Goal: Task Accomplishment & Management: Use online tool/utility

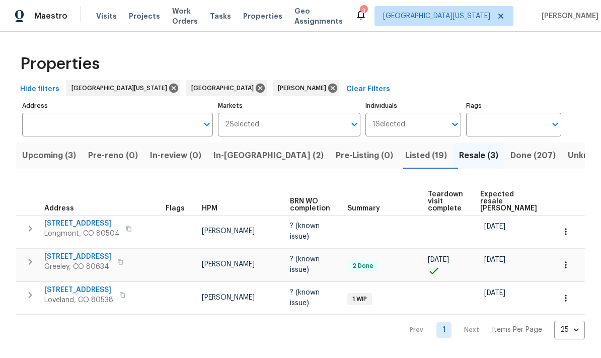
click at [242, 167] on button "In-reno (2)" at bounding box center [268, 155] width 122 height 26
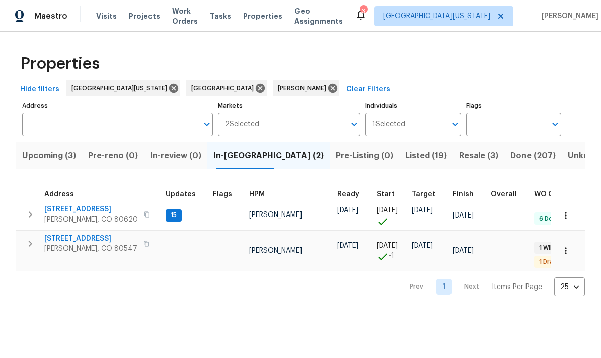
click at [74, 205] on span "3217 Birney Ct" at bounding box center [91, 209] width 94 height 10
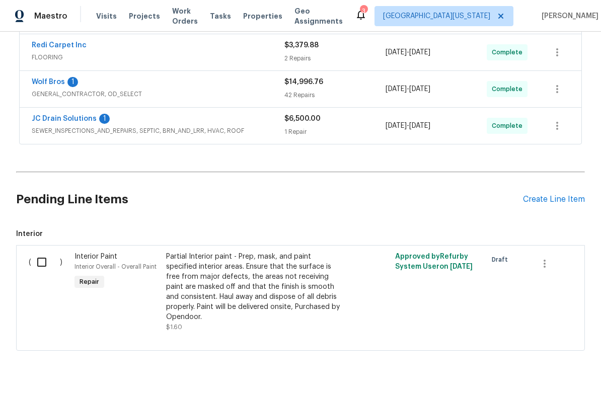
scroll to position [301, 0]
click at [46, 266] on input "checkbox" at bounding box center [45, 262] width 29 height 21
checkbox input "true"
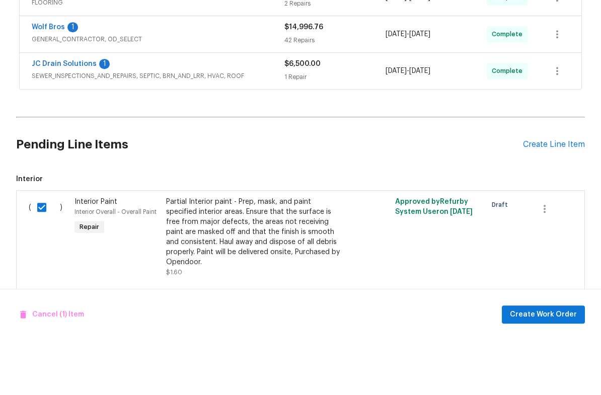
scroll to position [25, 0]
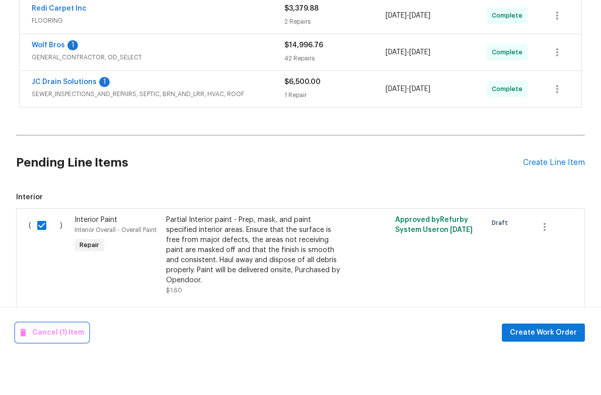
click at [58, 364] on span "Cancel (1) Item" at bounding box center [52, 370] width 64 height 13
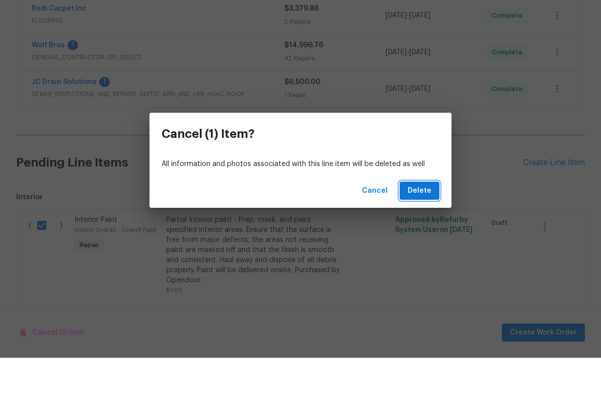
click at [433, 219] on button "Delete" at bounding box center [420, 228] width 40 height 19
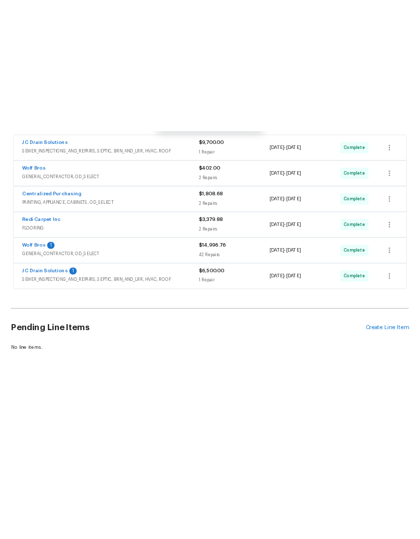
scroll to position [0, 0]
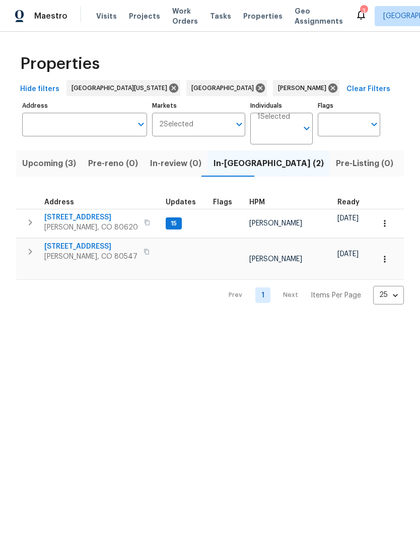
click at [66, 219] on span "[STREET_ADDRESS]" at bounding box center [91, 217] width 94 height 10
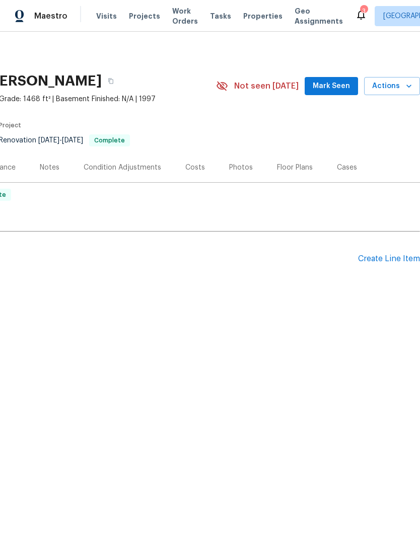
scroll to position [0, 149]
click at [397, 88] on span "Actions" at bounding box center [392, 86] width 40 height 13
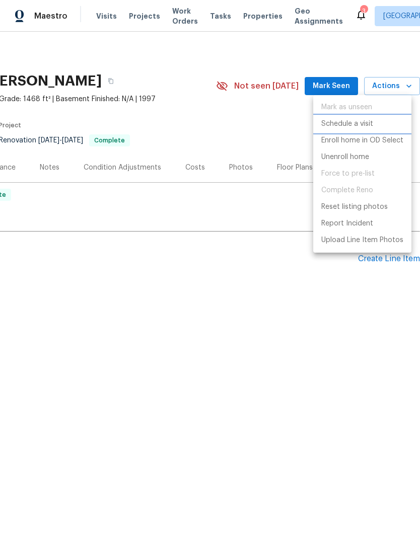
click at [385, 127] on li "Schedule a visit" at bounding box center [362, 124] width 98 height 17
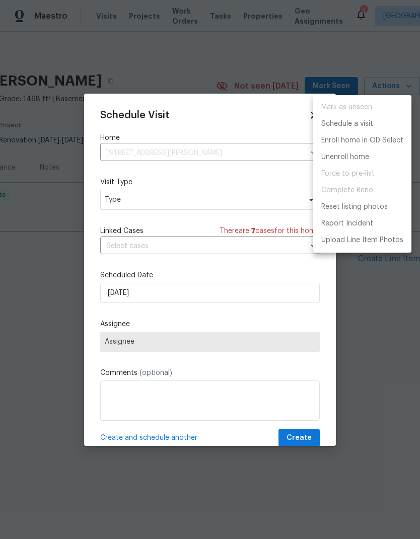
click at [119, 195] on div at bounding box center [210, 269] width 420 height 539
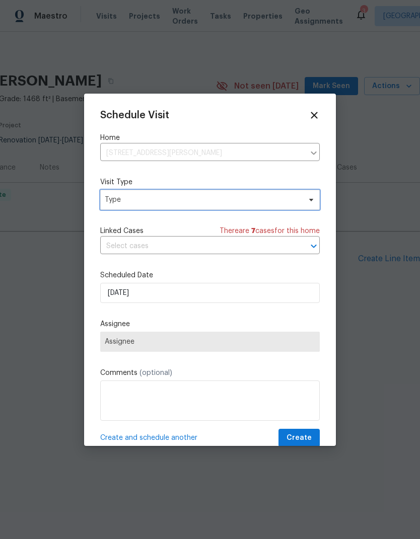
click at [119, 195] on span "Type" at bounding box center [210, 200] width 220 height 20
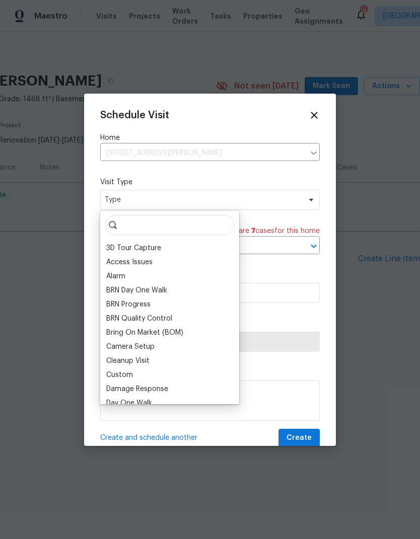
click at [115, 267] on div "Access Issues" at bounding box center [129, 262] width 46 height 10
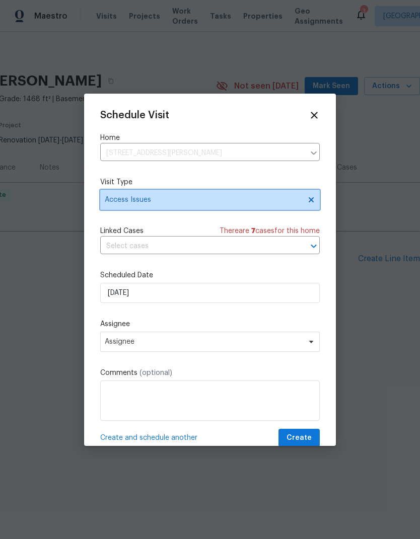
click at [111, 196] on span "Access Issues" at bounding box center [203, 200] width 196 height 10
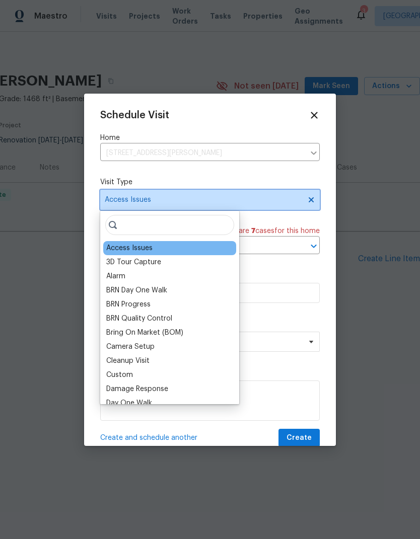
click at [122, 201] on span "Access Issues" at bounding box center [203, 200] width 196 height 10
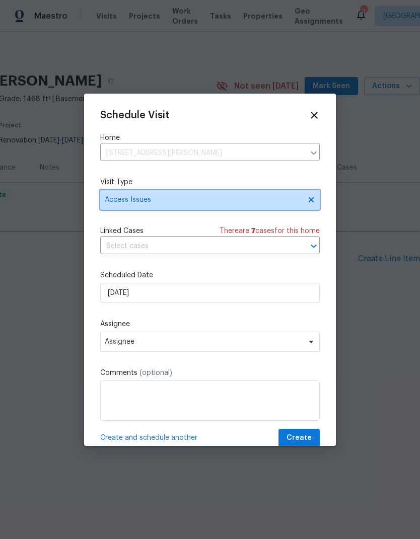
click at [118, 209] on span "Access Issues" at bounding box center [210, 200] width 220 height 20
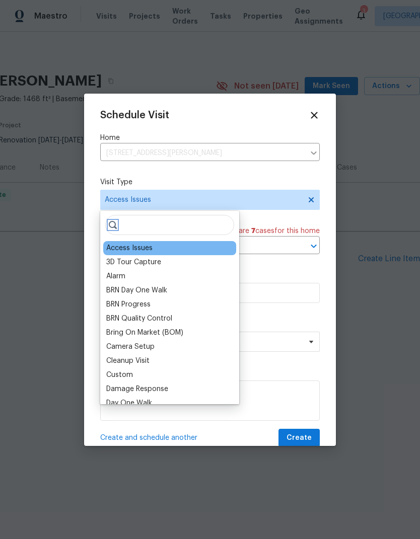
click at [116, 229] on icon at bounding box center [113, 225] width 8 height 8
click at [157, 213] on div "Access Issues 3D Tour Capture Alarm BRN Day One Walk BRN Progress BRN Quality C…" at bounding box center [169, 307] width 139 height 193
click at [157, 221] on input "search" at bounding box center [169, 225] width 129 height 20
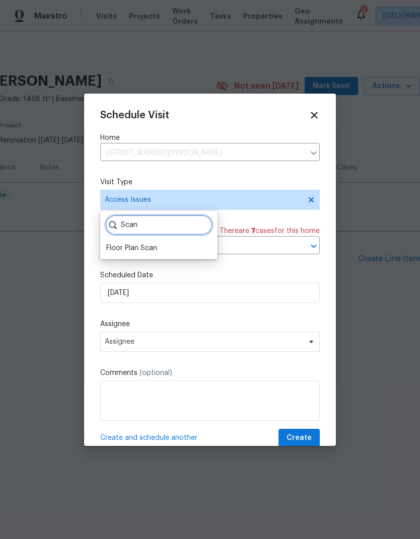
type input "Scan"
click at [124, 248] on div "Floor Plan Scan" at bounding box center [131, 248] width 51 height 10
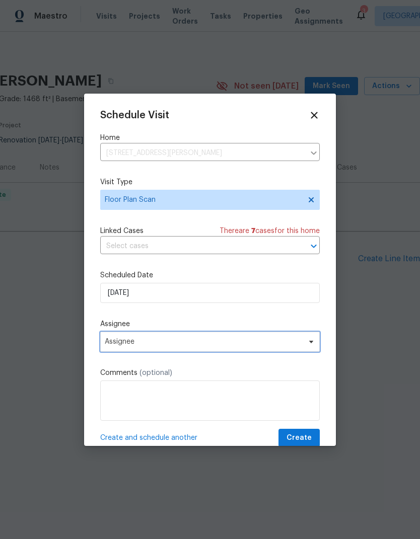
click at [297, 341] on span "Assignee" at bounding box center [203, 342] width 197 height 8
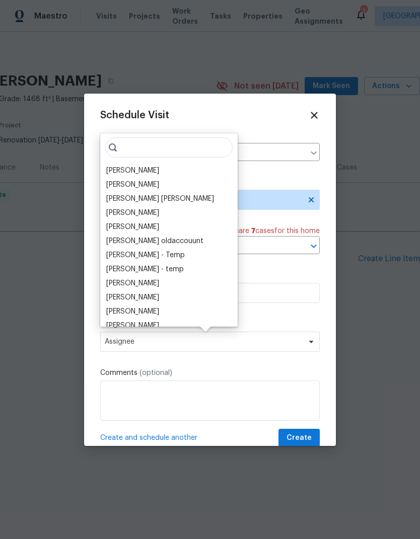
click at [110, 167] on div "[PERSON_NAME]" at bounding box center [132, 171] width 53 height 10
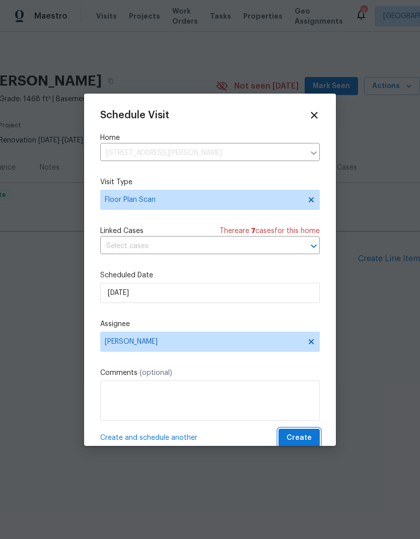
click at [306, 436] on span "Create" at bounding box center [298, 438] width 25 height 13
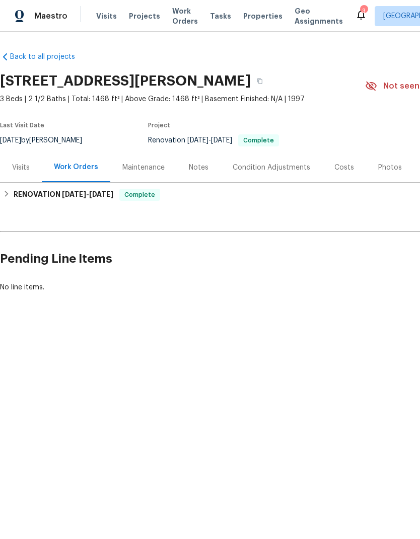
scroll to position [0, 0]
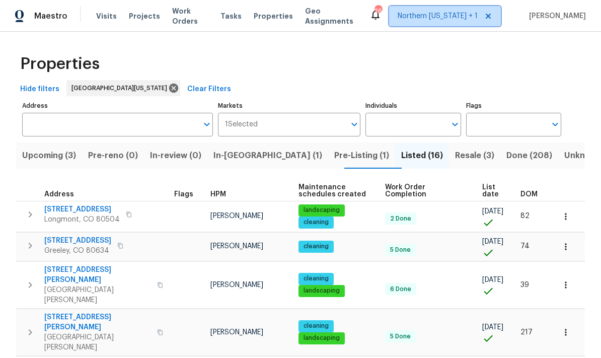
click at [419, 16] on span at bounding box center [486, 16] width 11 height 8
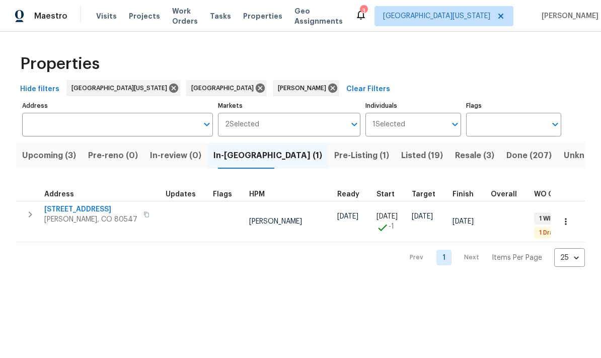
click at [455, 159] on span "Resale (3)" at bounding box center [474, 156] width 39 height 14
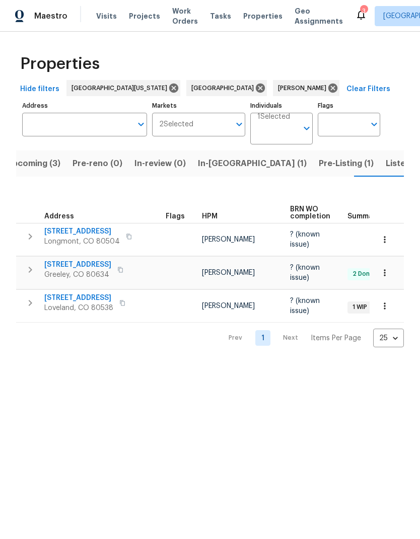
scroll to position [0, 16]
